Goal: Task Accomplishment & Management: Use online tool/utility

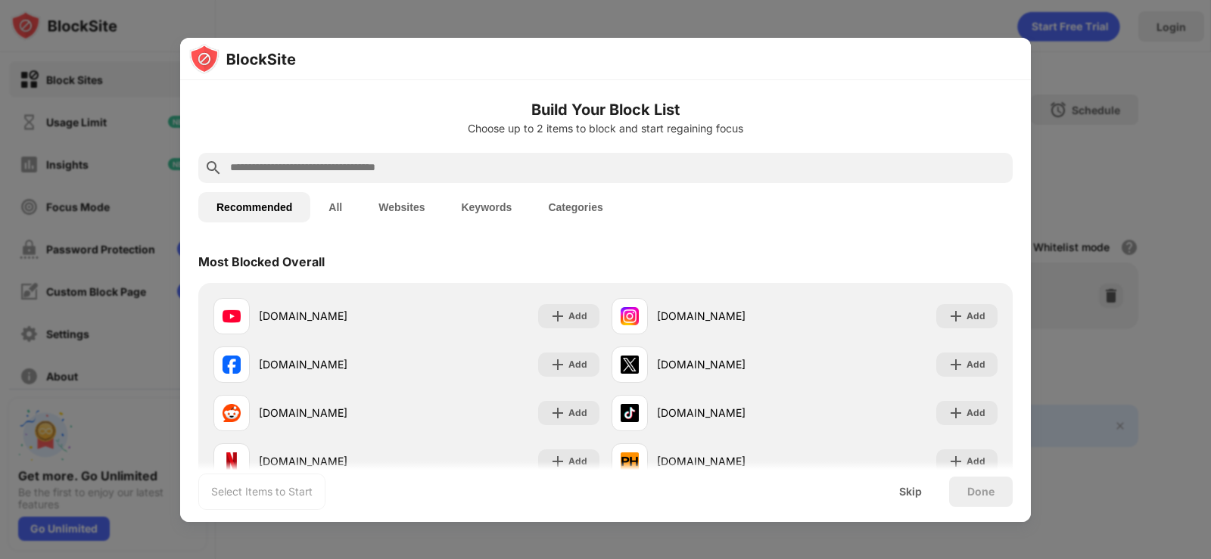
click at [390, 204] on button "Websites" at bounding box center [401, 207] width 83 height 30
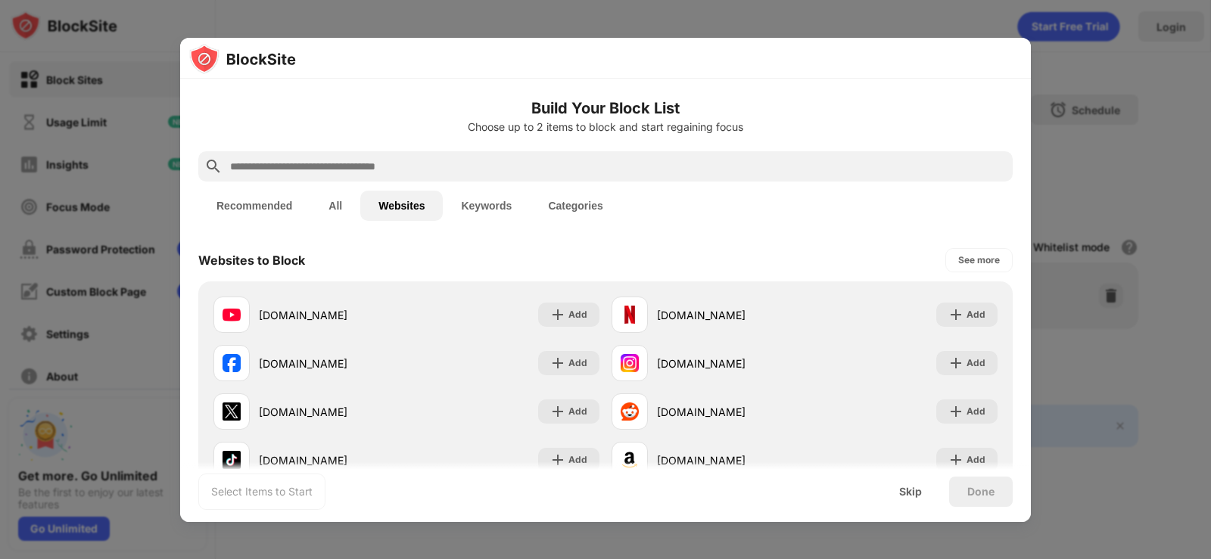
click at [329, 205] on button "All" at bounding box center [335, 206] width 50 height 30
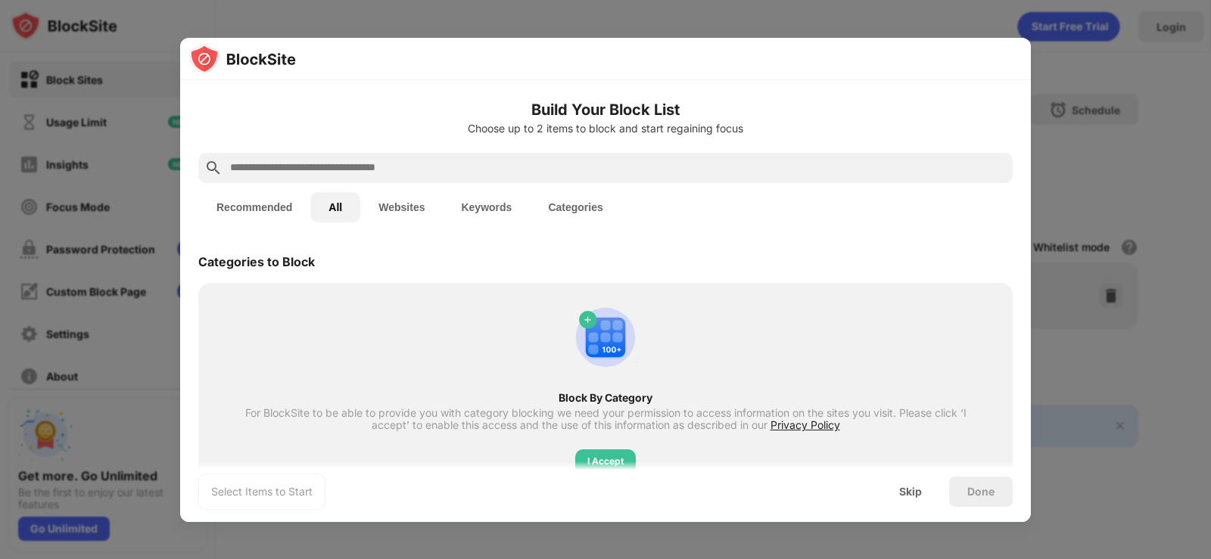
click at [270, 210] on button "Recommended" at bounding box center [254, 207] width 112 height 30
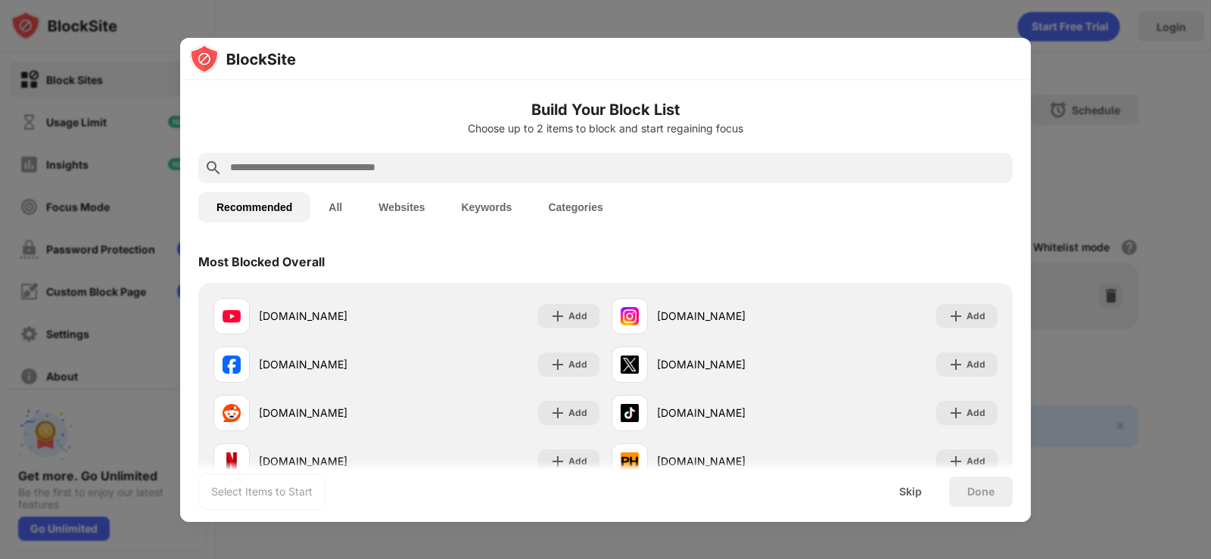
click at [466, 166] on input "text" at bounding box center [618, 168] width 778 height 18
paste input "**********"
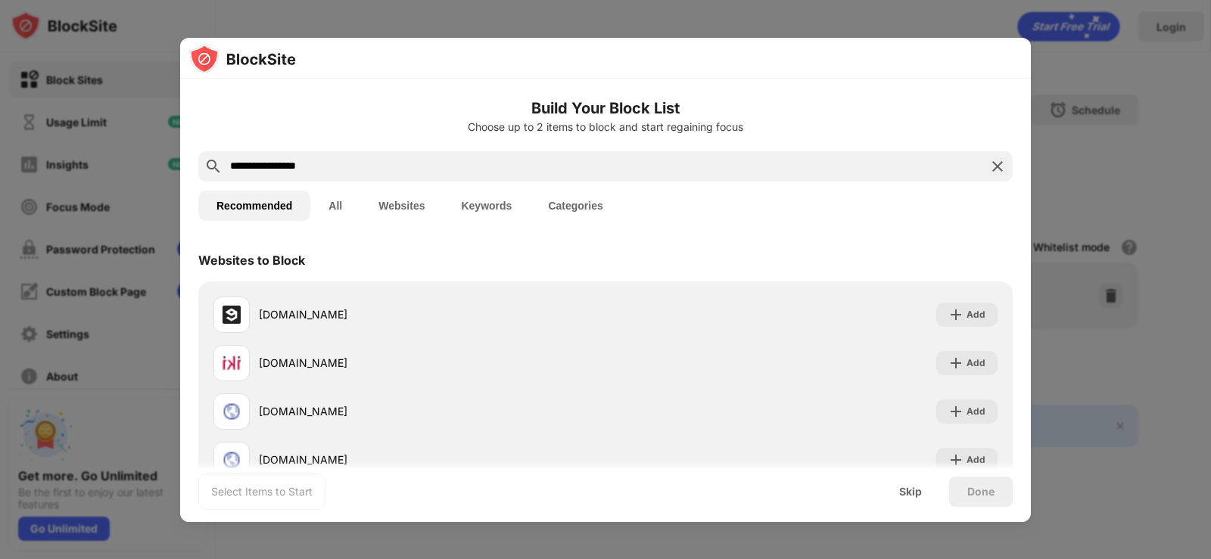
type input "**********"
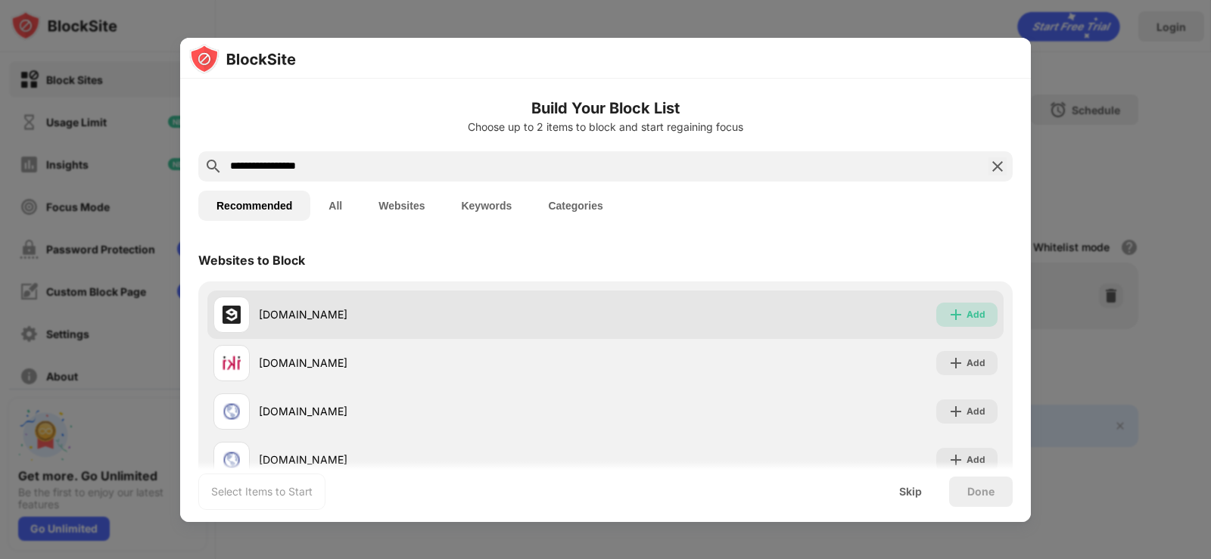
click at [949, 316] on img at bounding box center [956, 314] width 15 height 15
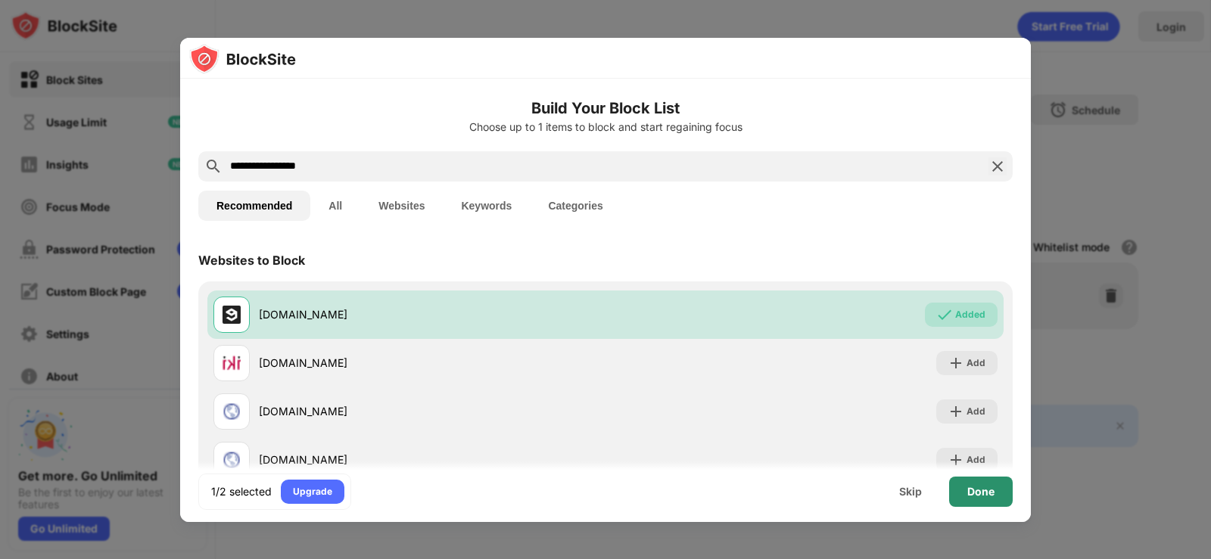
click at [997, 490] on div "Done" at bounding box center [981, 492] width 64 height 30
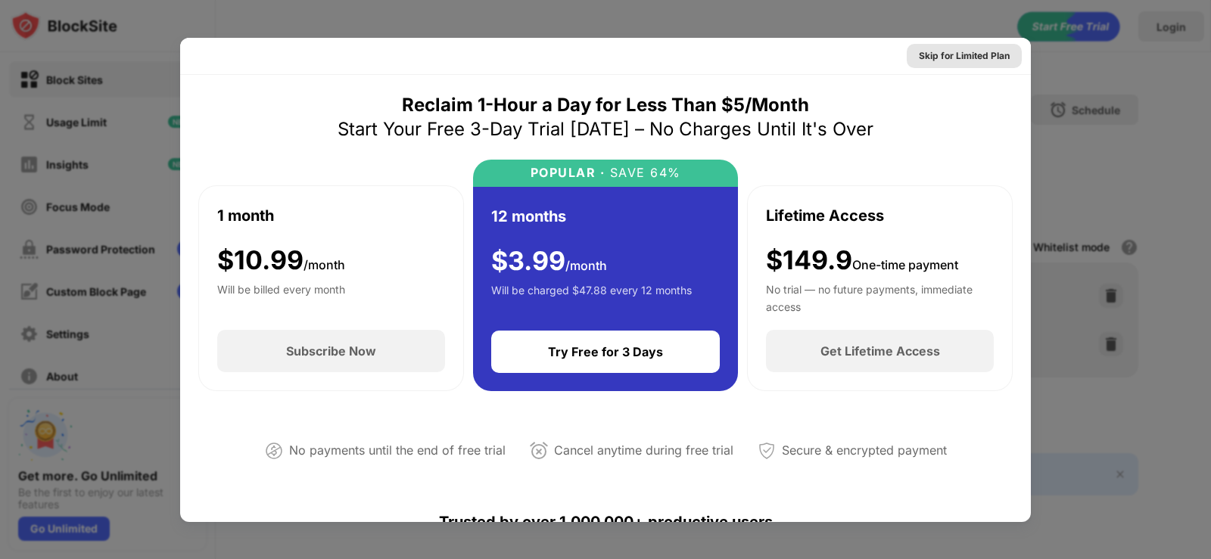
click at [924, 52] on div "Skip for Limited Plan" at bounding box center [964, 55] width 91 height 15
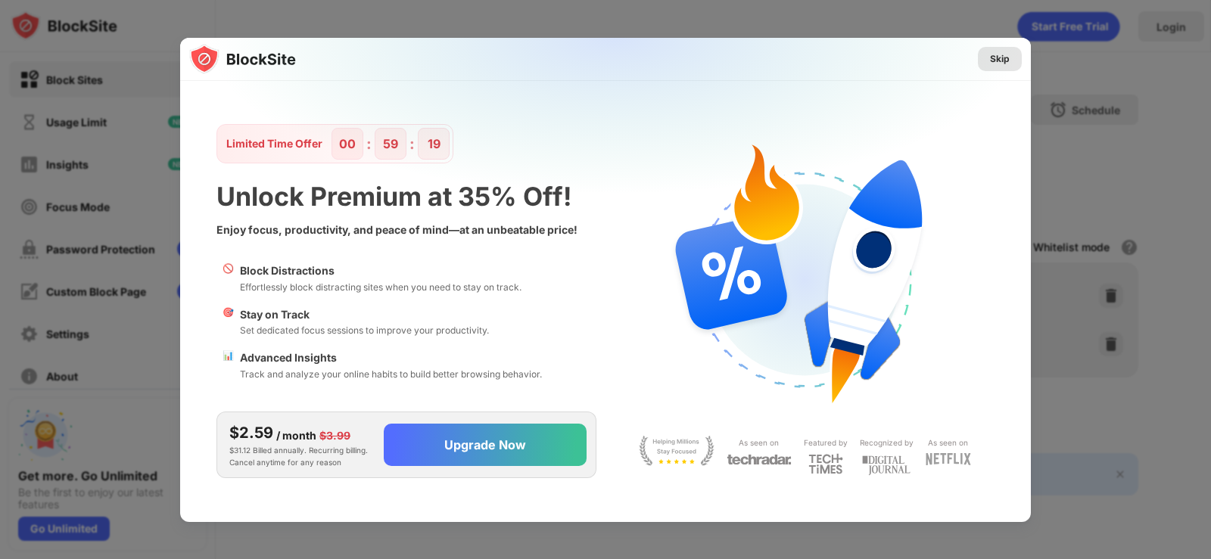
click at [992, 57] on div "Skip" at bounding box center [1000, 58] width 20 height 15
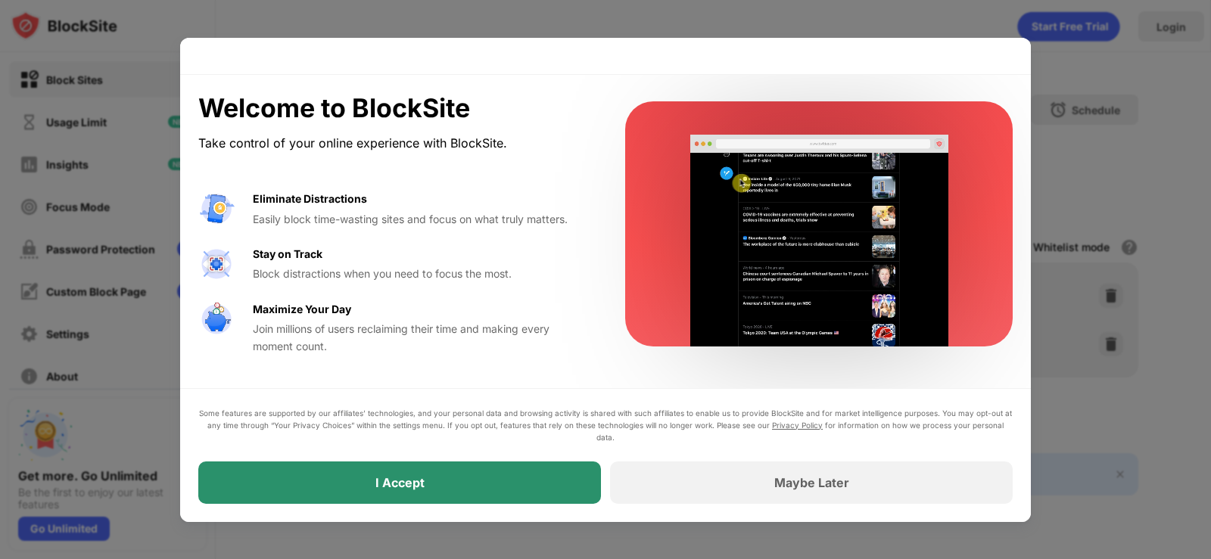
click at [418, 469] on div "I Accept" at bounding box center [399, 483] width 403 height 42
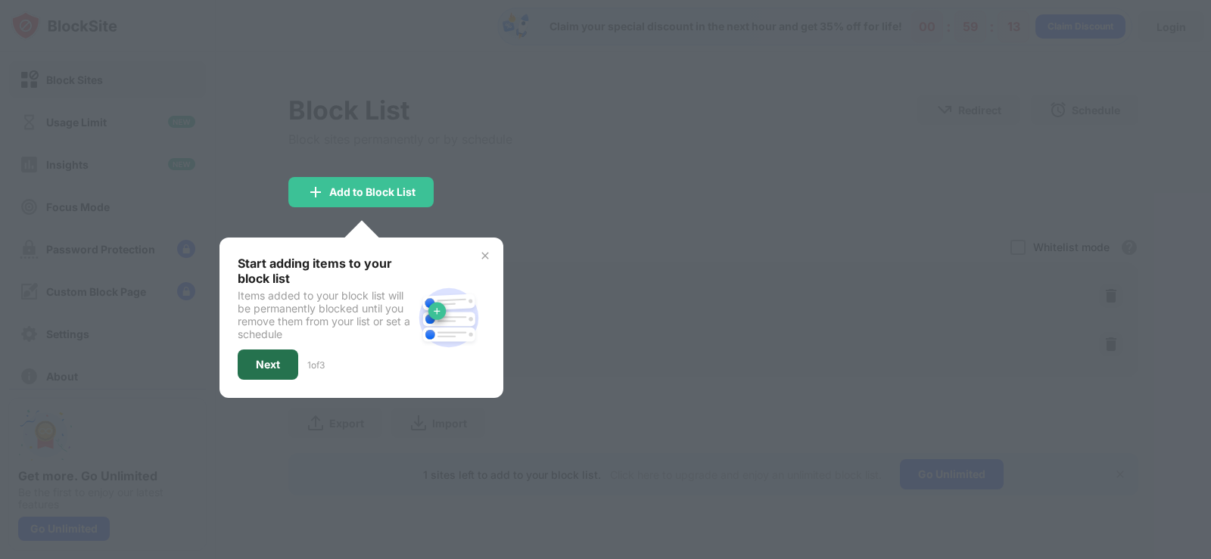
click at [277, 373] on div "Next" at bounding box center [268, 365] width 61 height 30
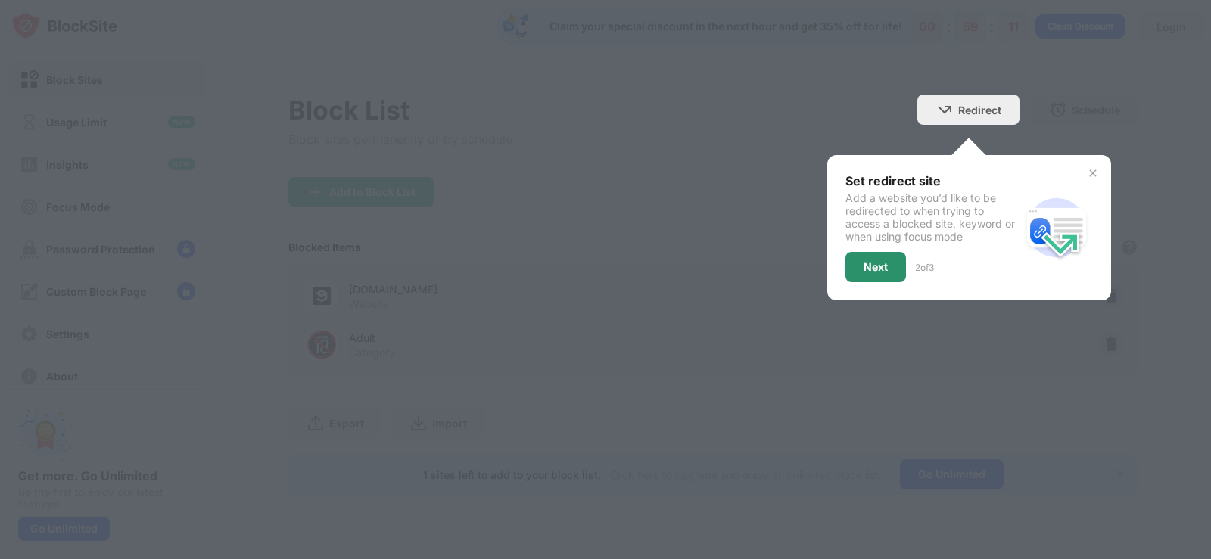
click at [892, 265] on div "Next" at bounding box center [876, 267] width 61 height 30
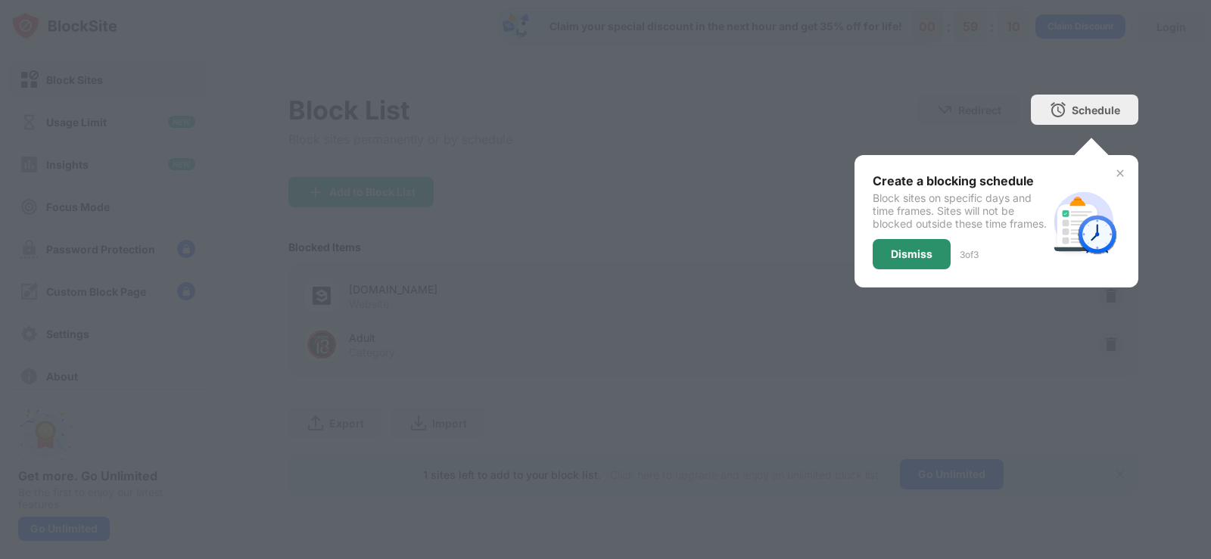
click at [908, 260] on div "Dismiss" at bounding box center [912, 254] width 42 height 12
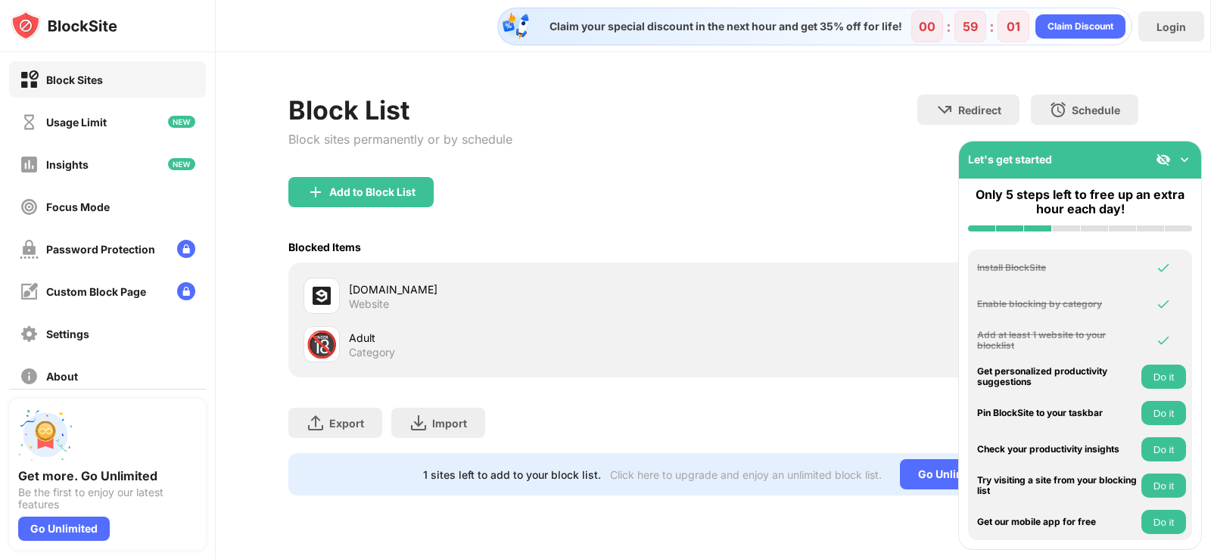
click at [1189, 156] on img at bounding box center [1184, 159] width 15 height 15
